Goal: Information Seeking & Learning: Learn about a topic

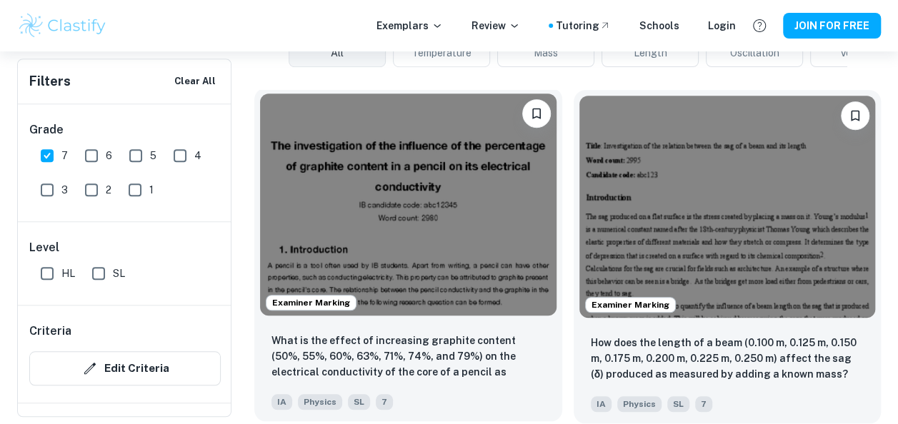
scroll to position [431, 0]
click at [441, 201] on img at bounding box center [408, 205] width 296 height 222
click at [504, 300] on img at bounding box center [408, 205] width 296 height 222
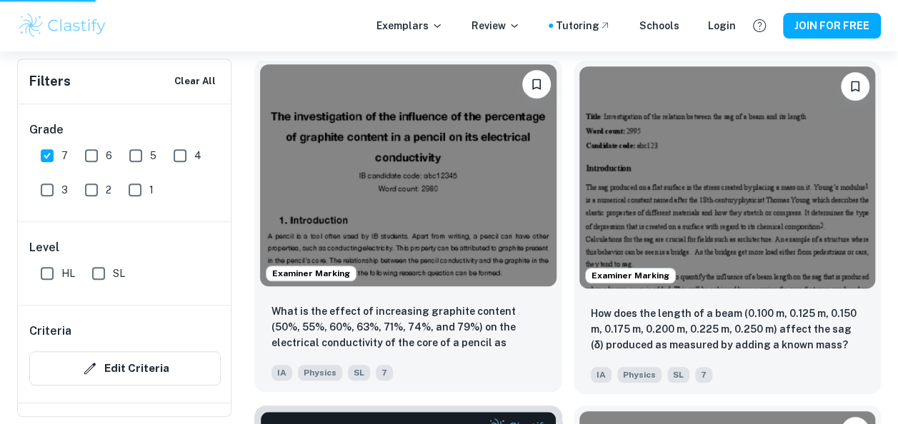
scroll to position [463, 0]
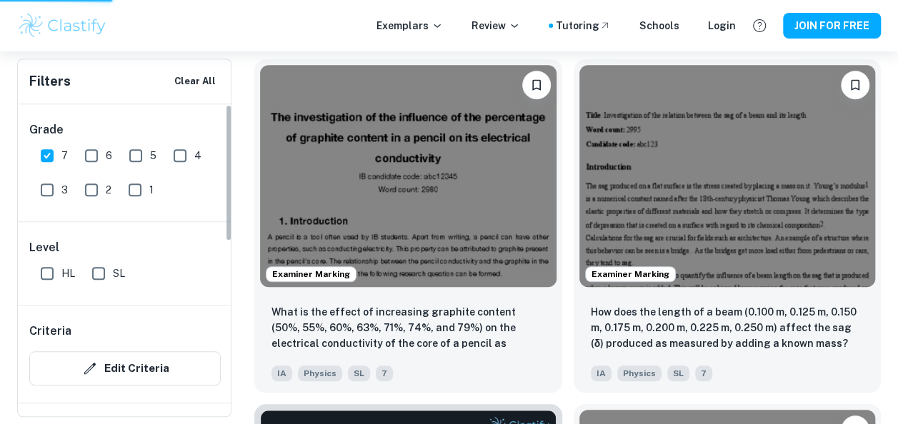
click at [44, 276] on input "HL" at bounding box center [47, 273] width 29 height 29
checkbox input "true"
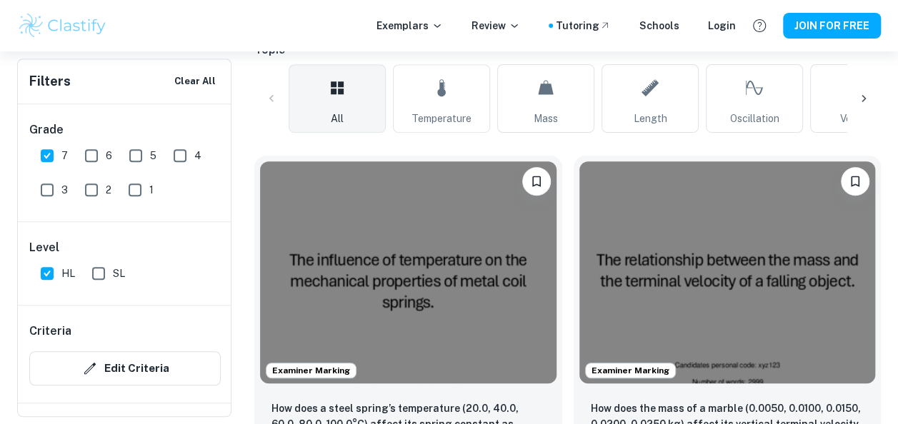
scroll to position [367, 0]
drag, startPoint x: 44, startPoint y: 279, endPoint x: 118, endPoint y: 324, distance: 86.2
click at [44, 279] on input "HL" at bounding box center [47, 273] width 29 height 29
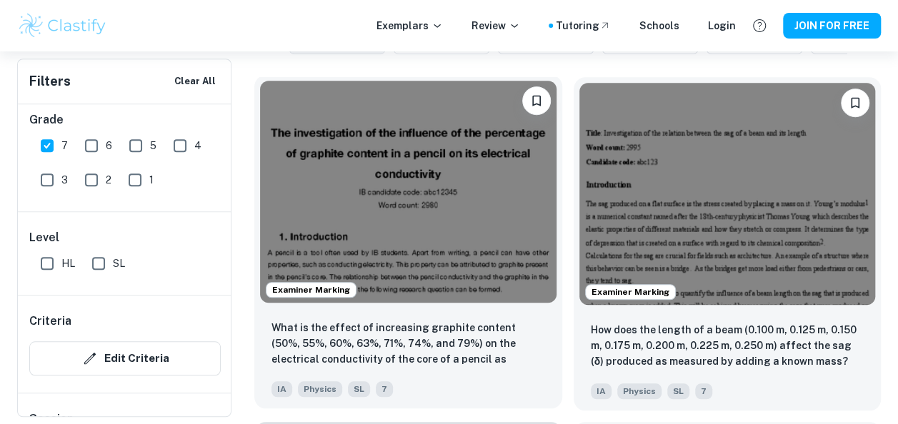
scroll to position [467, 0]
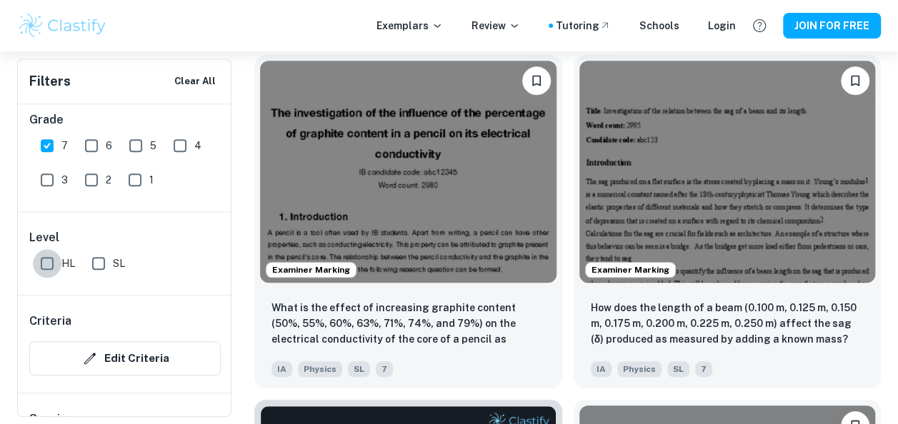
click at [39, 267] on input "HL" at bounding box center [47, 263] width 29 height 29
checkbox input "true"
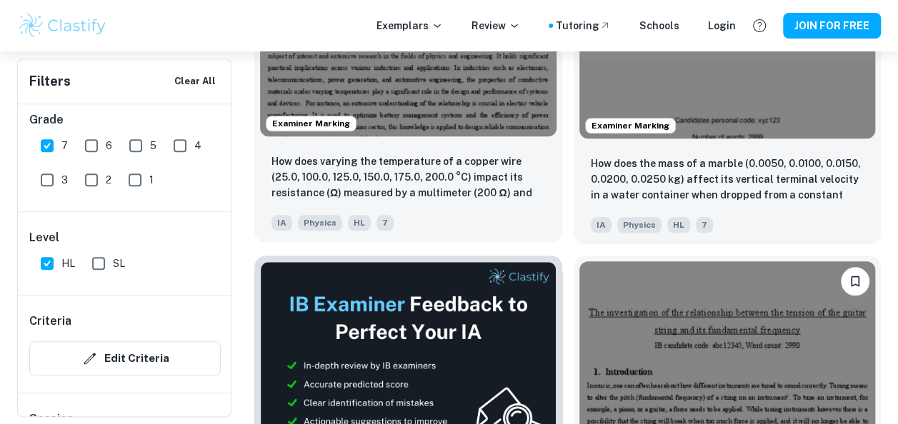
scroll to position [597, 0]
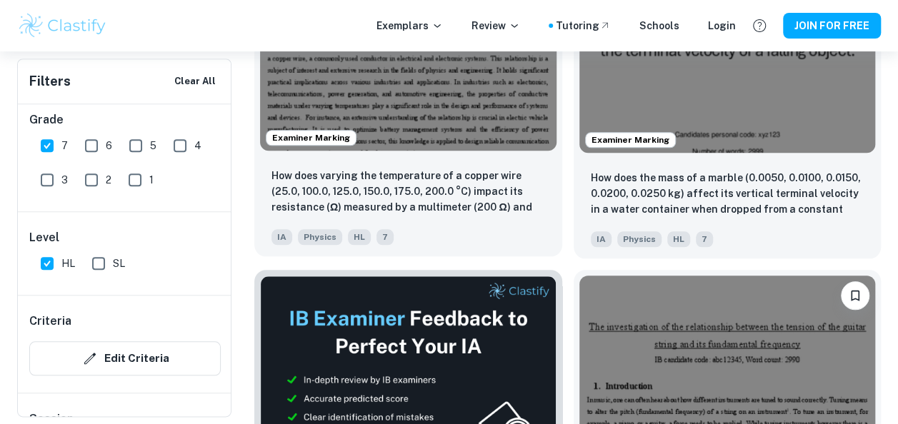
click at [379, 118] on img at bounding box center [408, 40] width 296 height 222
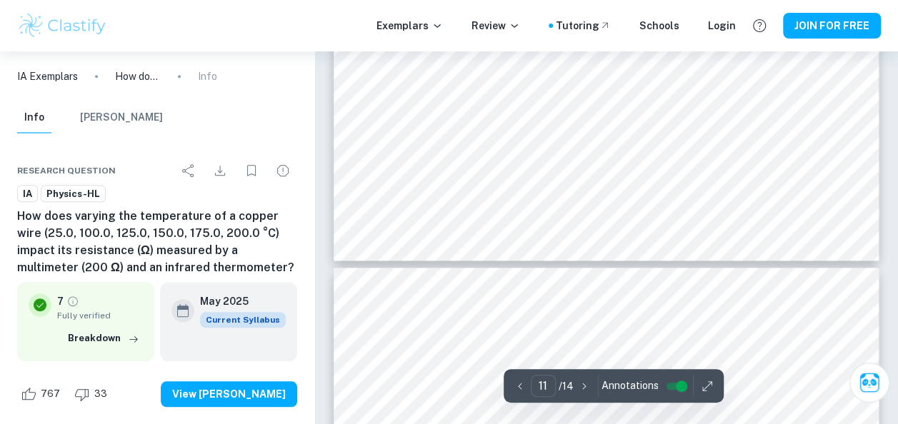
scroll to position [8647, 0]
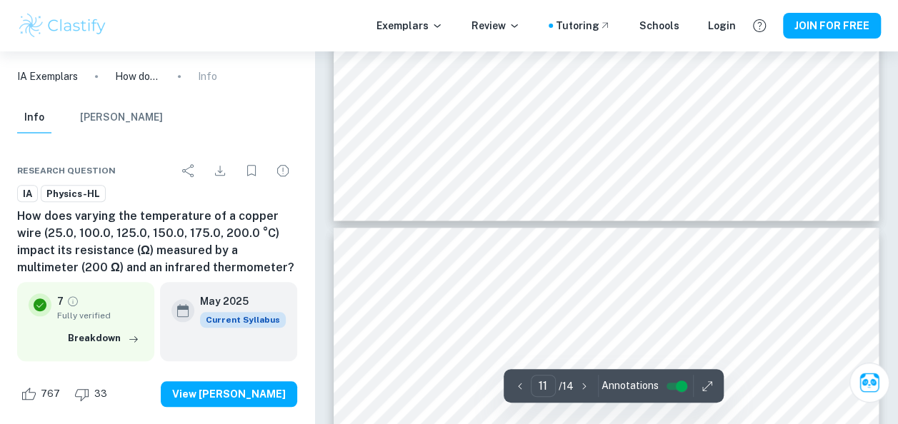
type input "12"
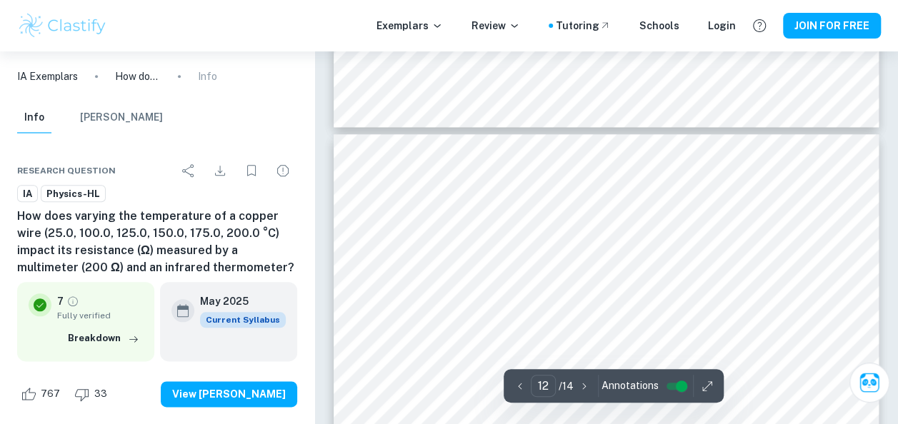
scroll to position [8779, 0]
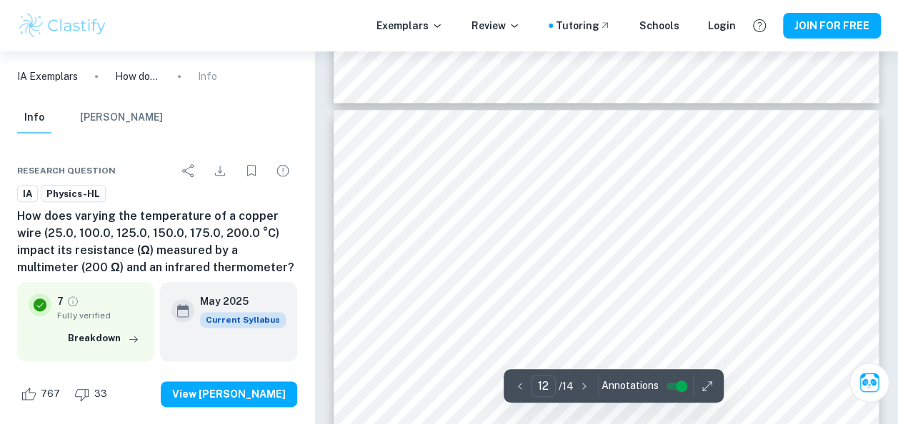
click at [127, 117] on button "[PERSON_NAME]" at bounding box center [121, 117] width 83 height 31
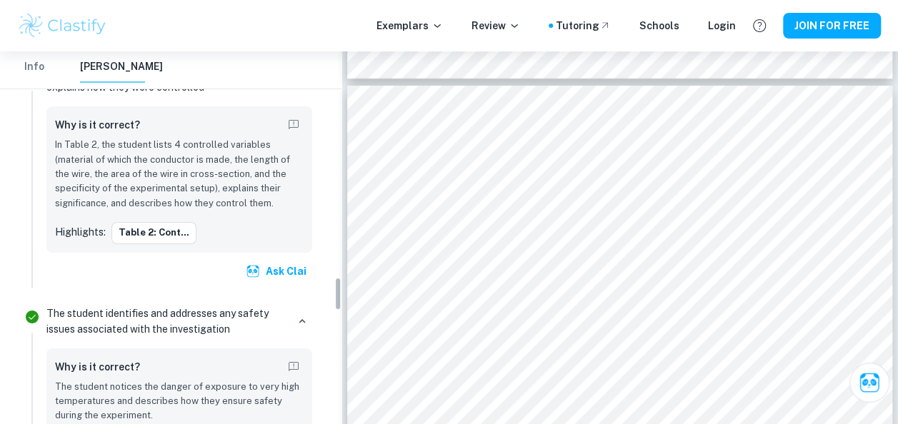
scroll to position [2497, 0]
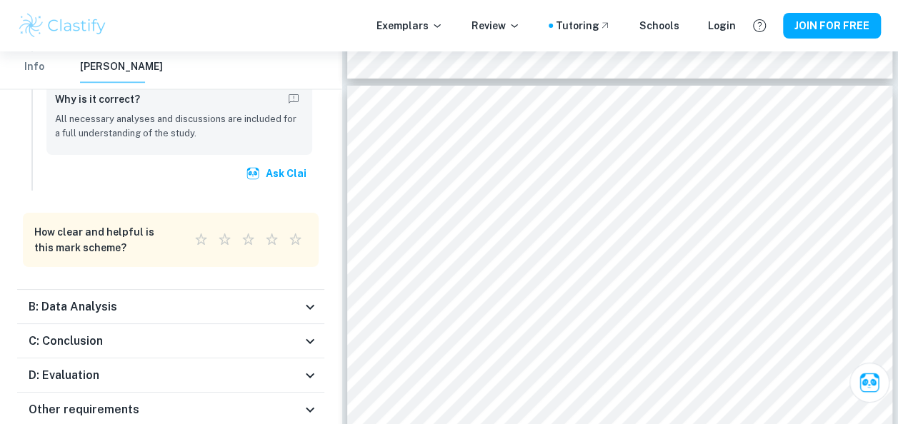
click at [151, 333] on div "C: Conclusion" at bounding box center [165, 341] width 273 height 17
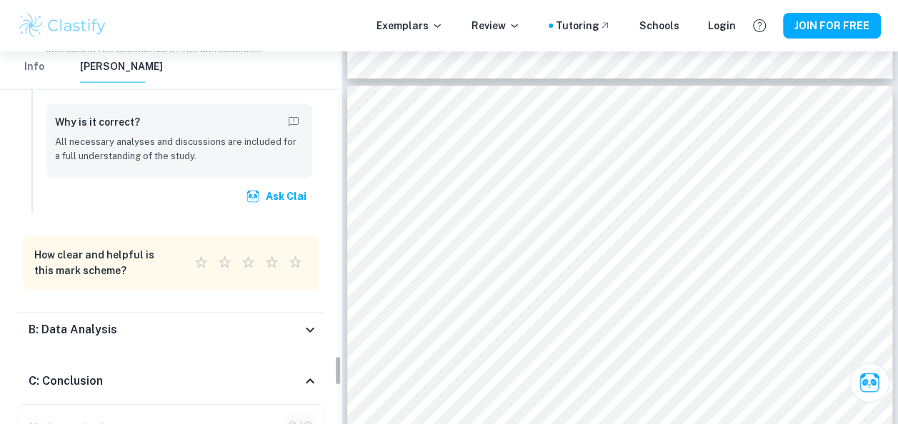
scroll to position [3708, 0]
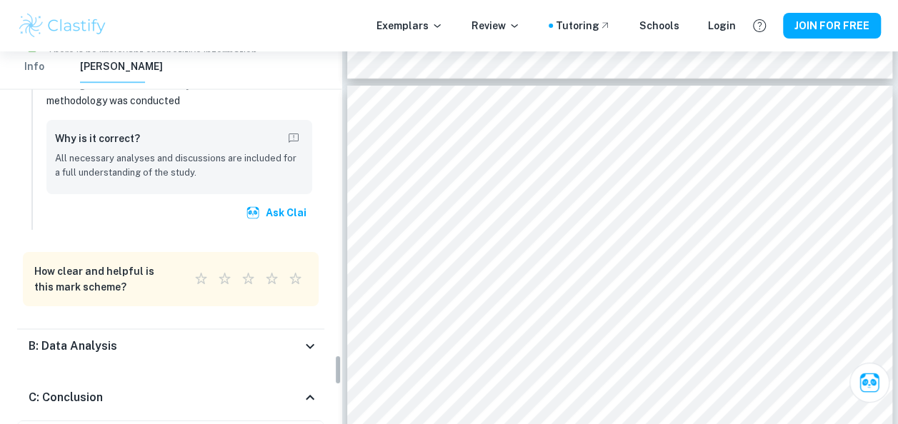
click at [161, 338] on div "B: Data Analysis" at bounding box center [165, 346] width 273 height 17
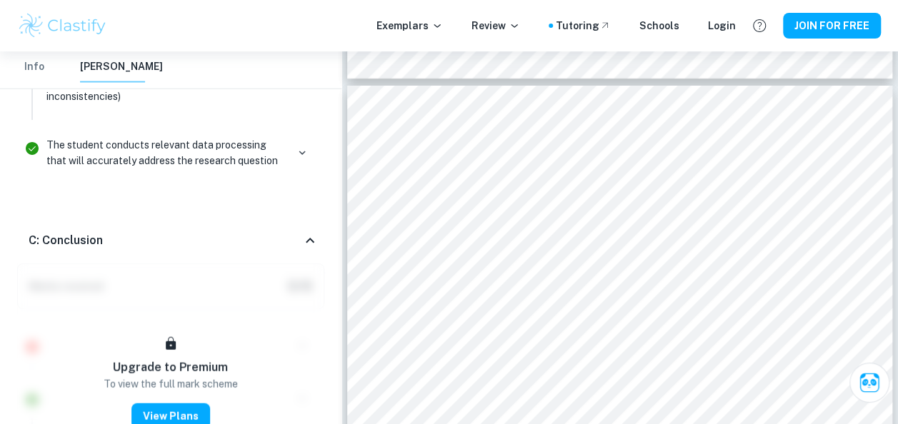
scroll to position [4687, 0]
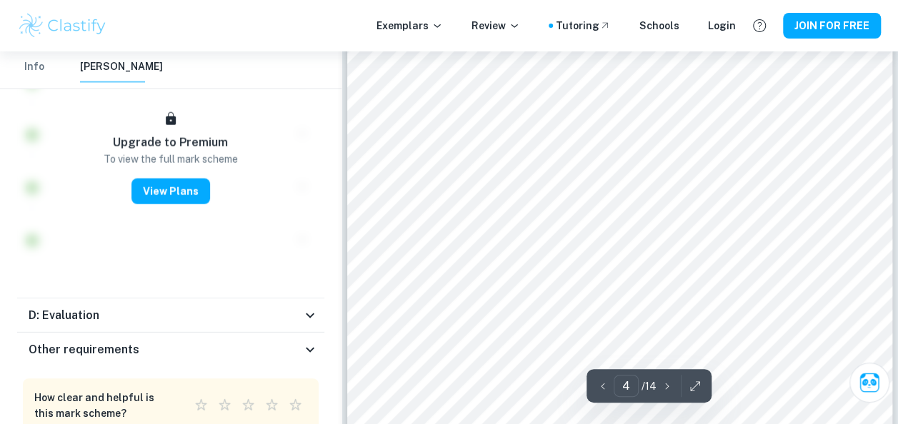
type input "5"
click at [433, 21] on p "Exemplars" at bounding box center [409, 26] width 66 height 16
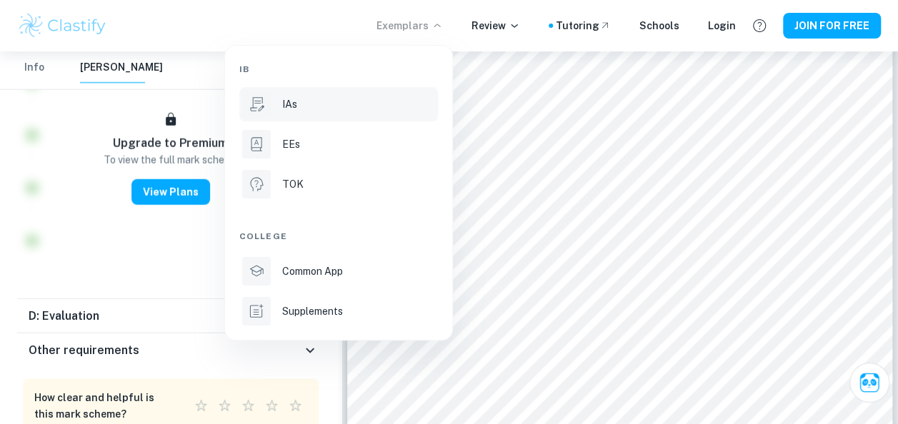
click at [354, 110] on div "IAs" at bounding box center [358, 104] width 153 height 16
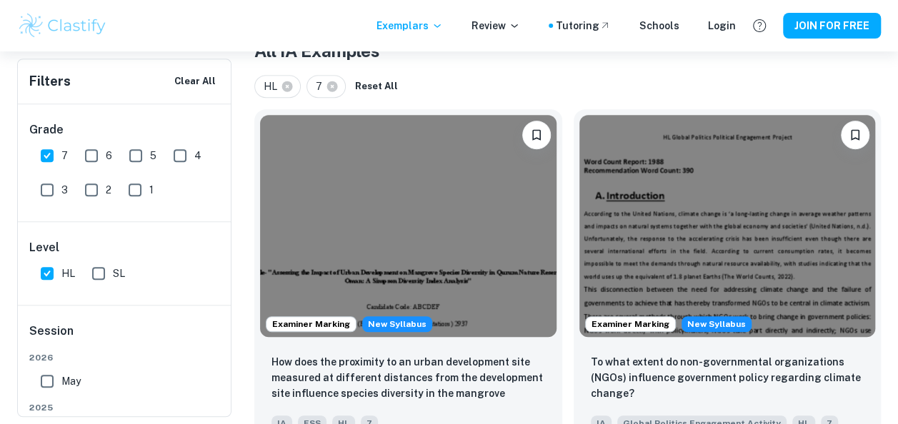
scroll to position [297, 0]
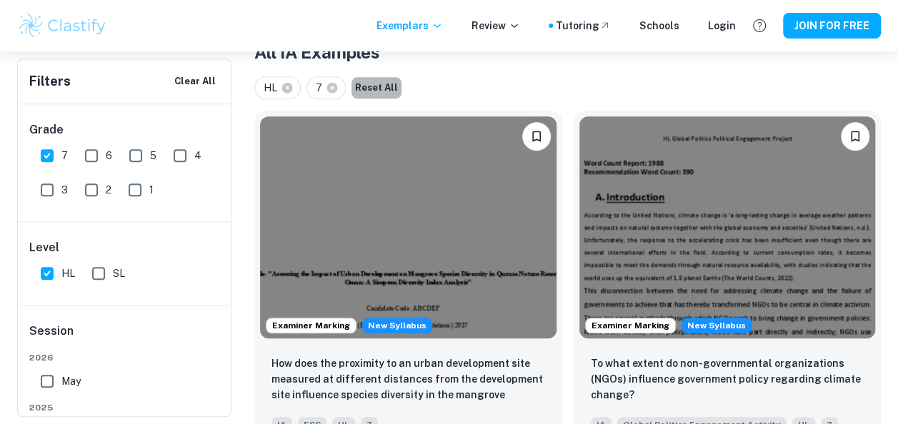
click at [391, 84] on button "Reset All" at bounding box center [376, 87] width 50 height 21
checkbox input "false"
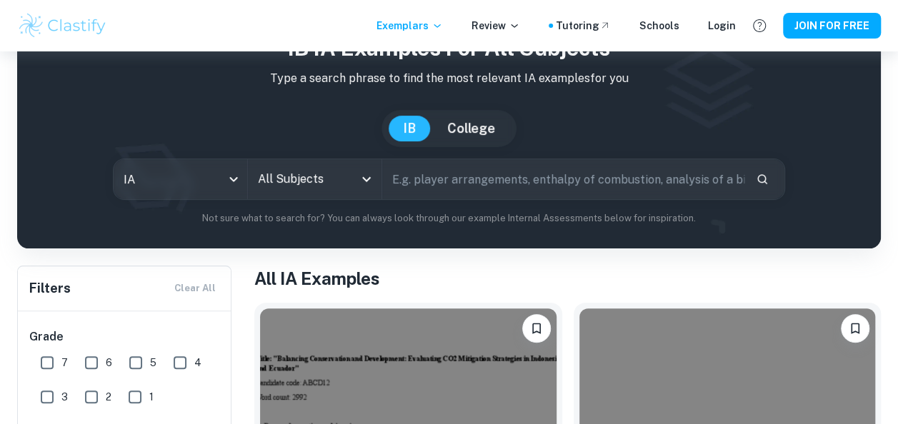
scroll to position [130, 0]
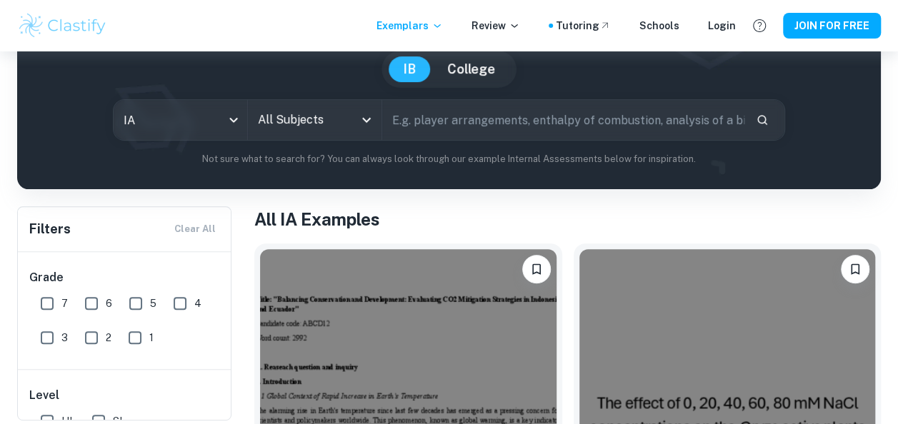
click at [323, 118] on input "All Subjects" at bounding box center [303, 119] width 99 height 27
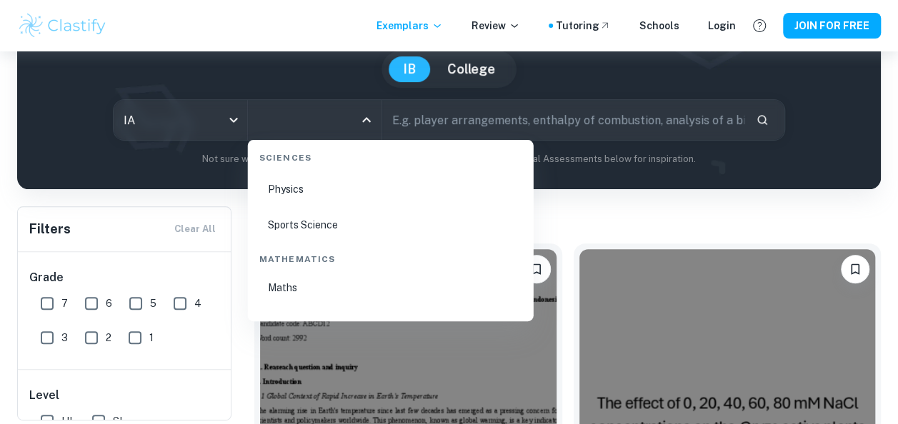
scroll to position [2374, 0]
click at [314, 179] on li "Physics" at bounding box center [391, 185] width 274 height 33
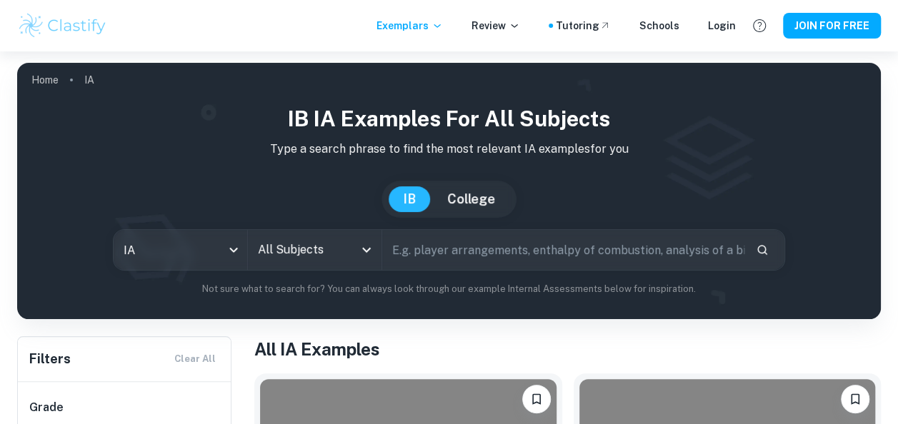
scroll to position [130, 0]
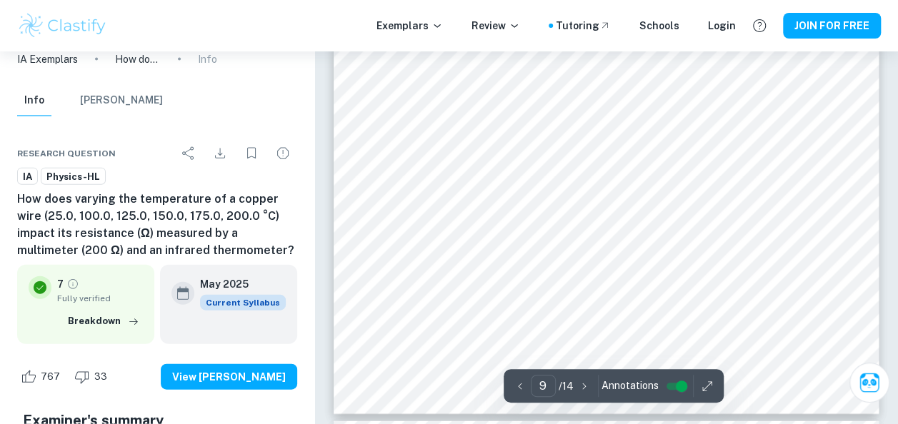
scroll to position [6935, 0]
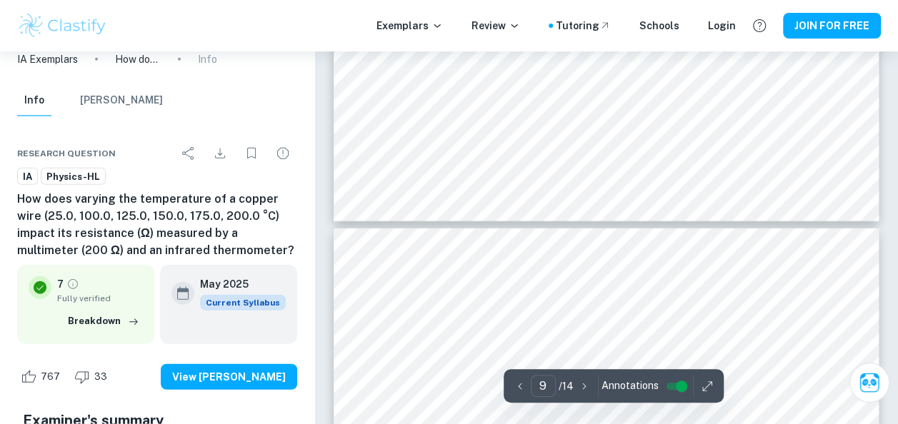
type input "10"
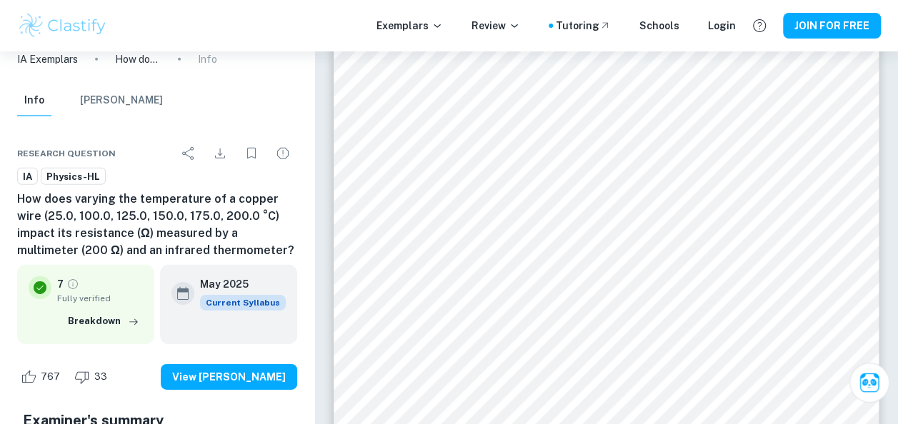
scroll to position [7453, 0]
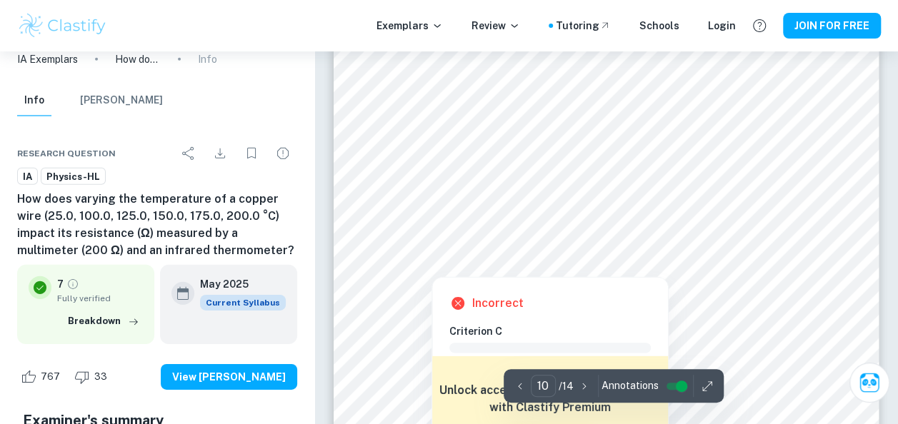
click at [450, 264] on div at bounding box center [431, 267] width 47 height 11
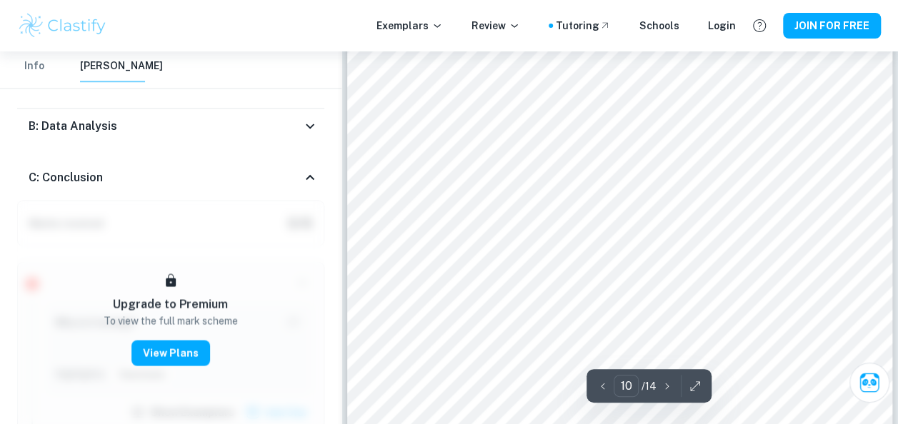
scroll to position [7470, 0]
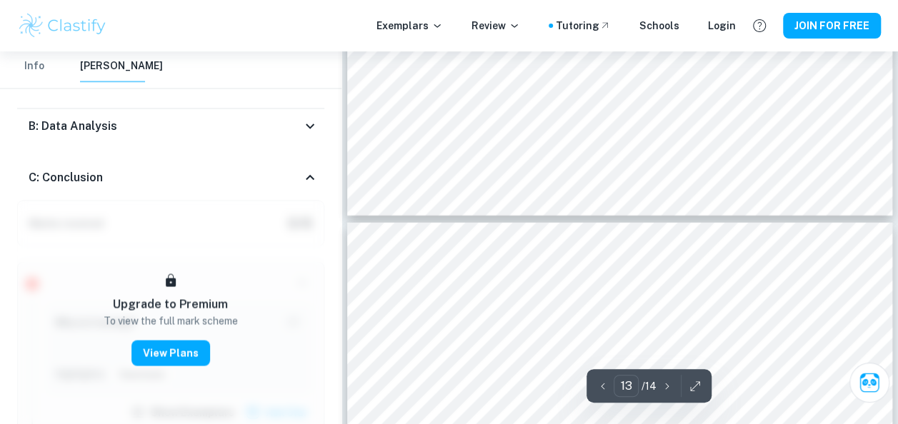
type input "14"
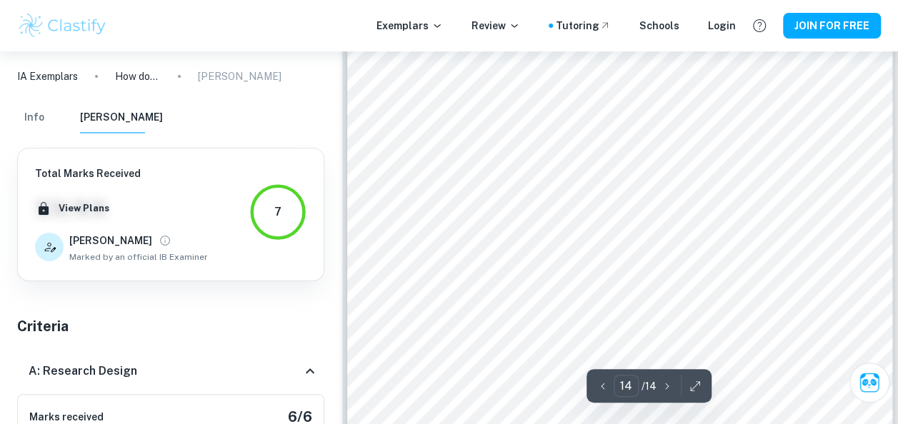
scroll to position [10432, 0]
